Goal: Information Seeking & Learning: Learn about a topic

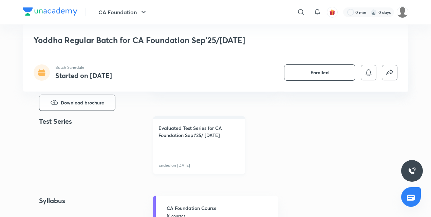
scroll to position [274, 0]
click at [163, 146] on link "Evaluated Test Series for CA Foundation Sept'25/ [DATE] Ended on [DATE]" at bounding box center [199, 146] width 92 height 58
click at [163, 146] on link "Evaluated Test Series for CA Foundation Sept'25/ Jan'26 Ended on Aug 3" at bounding box center [199, 146] width 92 height 58
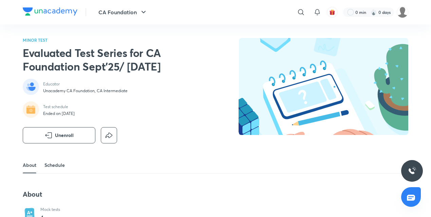
click at [51, 170] on link "Schedule" at bounding box center [54, 165] width 20 height 16
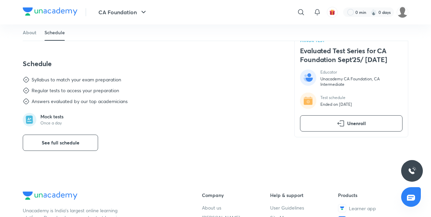
scroll to position [264, 0]
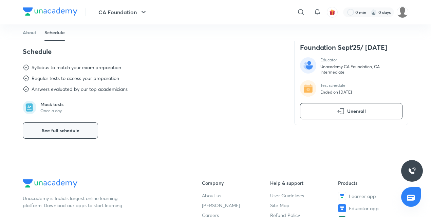
click at [54, 133] on span "See full schedule" at bounding box center [61, 130] width 38 height 7
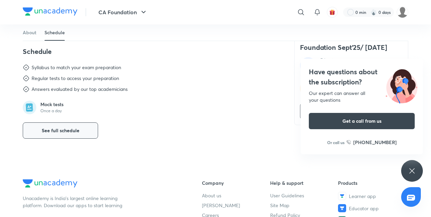
scroll to position [0, 0]
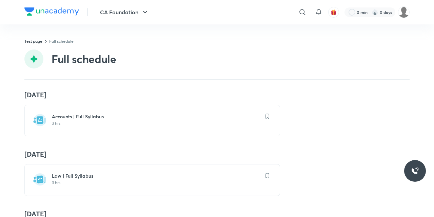
click at [183, 117] on h6 "Accounts | Full Syllabus" at bounding box center [156, 116] width 209 height 7
click at [84, 114] on h6 "Accounts | Full Syllabus" at bounding box center [156, 116] width 209 height 7
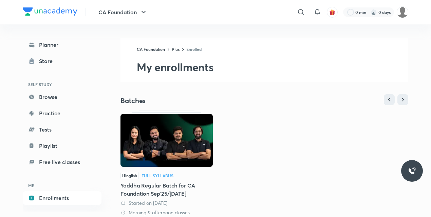
click at [149, 126] on img at bounding box center [166, 140] width 92 height 53
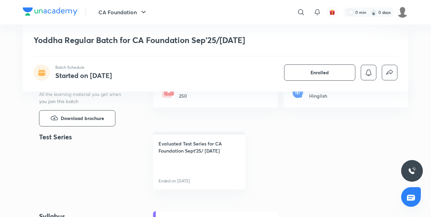
scroll to position [259, 0]
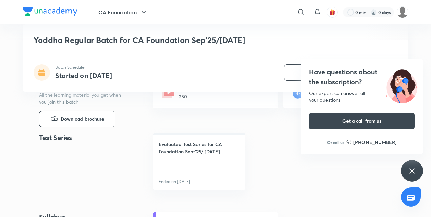
click at [416, 167] on div "Have questions about the subscription? Our expert can answer all your questions…" at bounding box center [412, 171] width 22 height 22
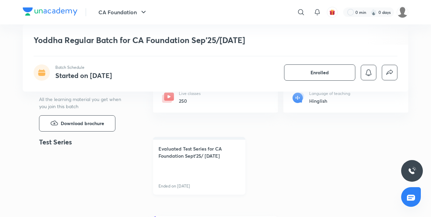
scroll to position [258, 0]
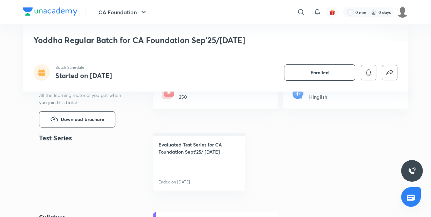
drag, startPoint x: 163, startPoint y: 163, endPoint x: 112, endPoint y: 156, distance: 51.4
click at [112, 156] on div "Test Series Evaluated Test Series for CA Foundation Sept'25/ Jan'26 Ended on Au…" at bounding box center [215, 162] width 385 height 58
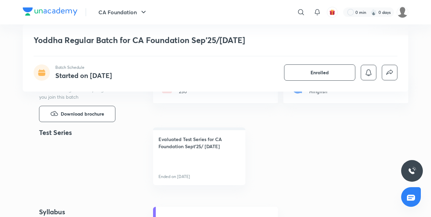
scroll to position [252, 0]
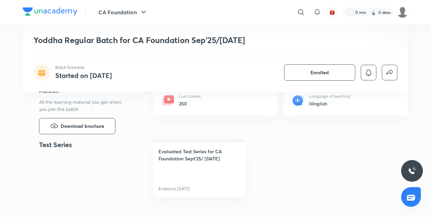
drag, startPoint x: 283, startPoint y: 162, endPoint x: 259, endPoint y: 157, distance: 24.1
click at [259, 157] on div "Evaluated Test Series for CA Foundation Sept'25/ Jan'26 Ended on Aug 3" at bounding box center [280, 169] width 255 height 58
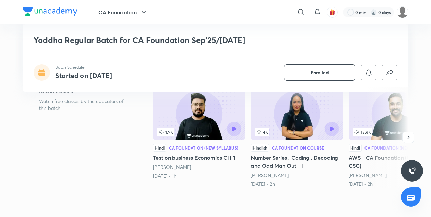
scroll to position [101, 0]
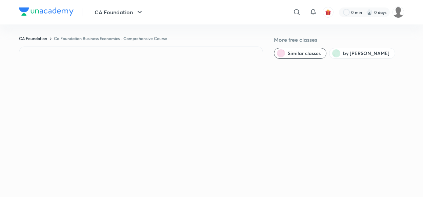
scroll to position [174, 0]
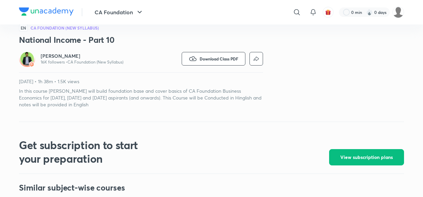
scroll to position [168, 0]
